Goal: Task Accomplishment & Management: Use online tool/utility

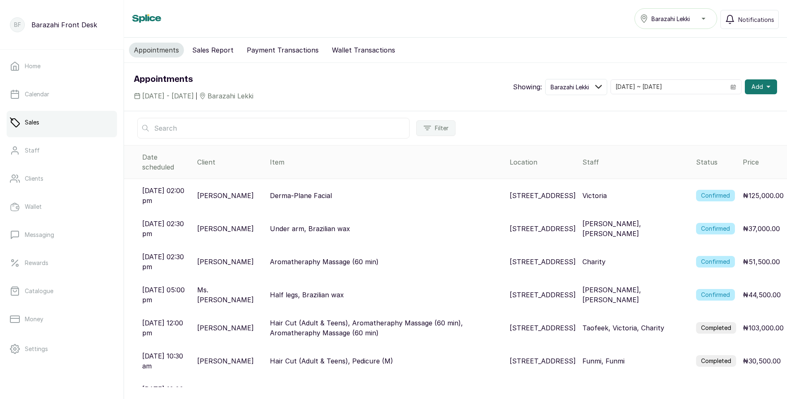
click at [714, 190] on label "Confirmed" at bounding box center [715, 196] width 39 height 12
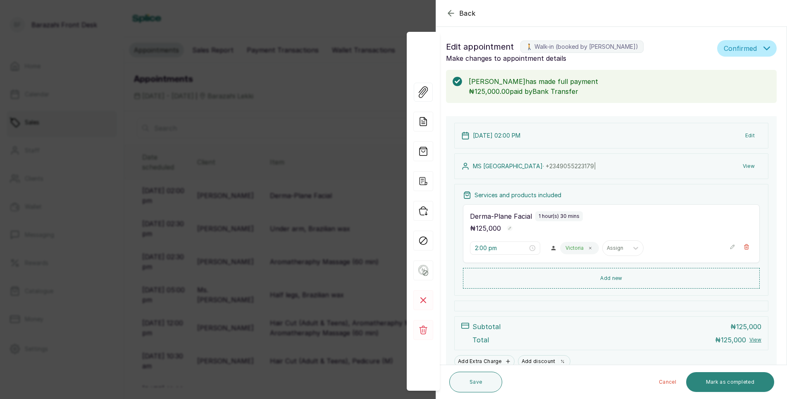
click at [714, 378] on button "Mark as completed" at bounding box center [730, 382] width 88 height 20
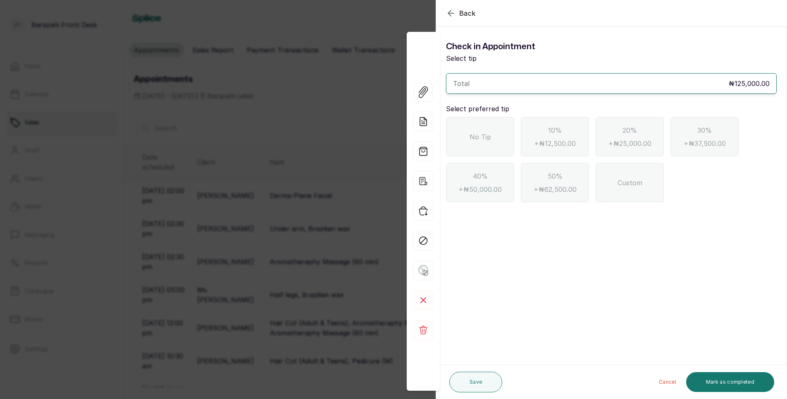
click at [491, 150] on div "No Tip" at bounding box center [480, 136] width 68 height 39
click at [752, 382] on button "Mark as completed" at bounding box center [730, 382] width 88 height 20
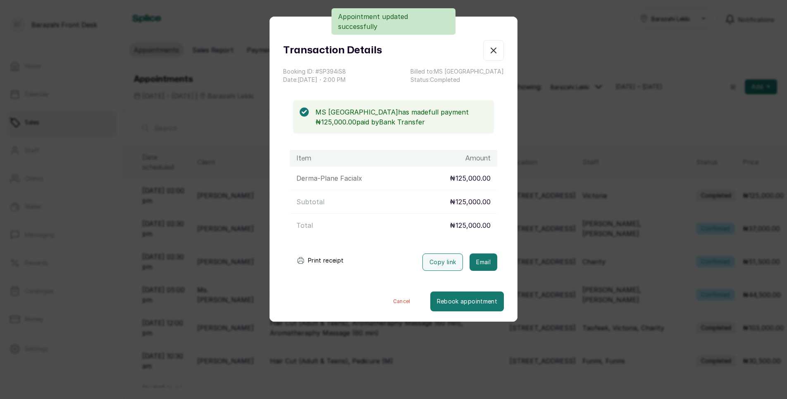
click at [313, 261] on button "Print receipt" at bounding box center [320, 260] width 61 height 17
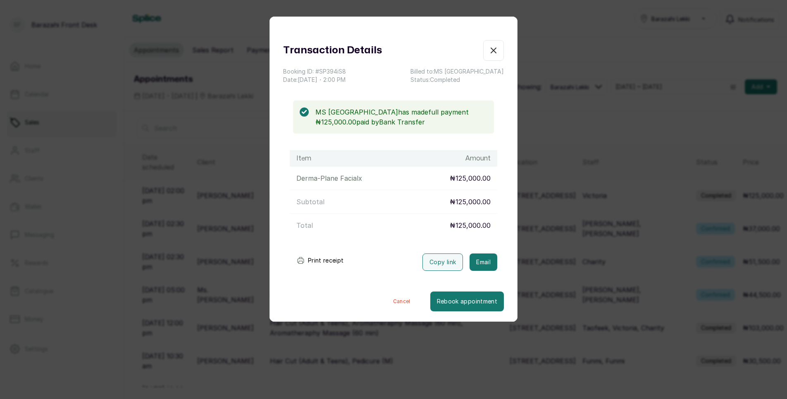
click at [489, 51] on icon "button" at bounding box center [494, 50] width 10 height 10
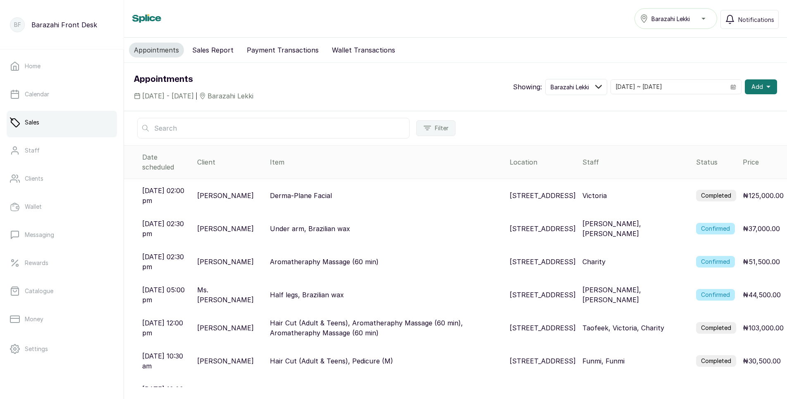
click at [714, 223] on label "Confirmed" at bounding box center [715, 229] width 39 height 12
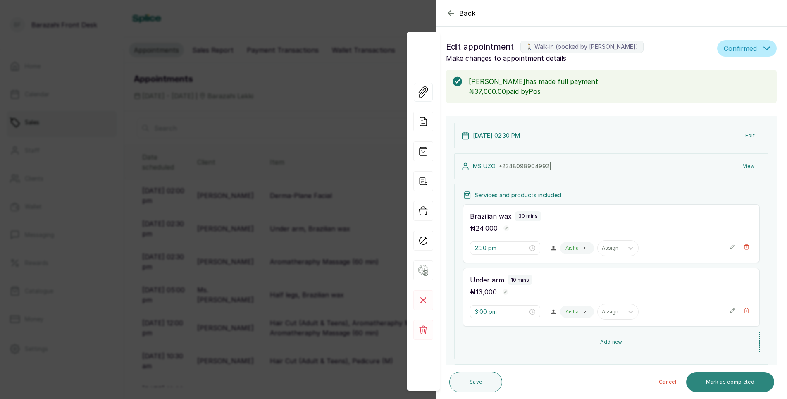
click at [725, 385] on button "Mark as completed" at bounding box center [730, 382] width 88 height 20
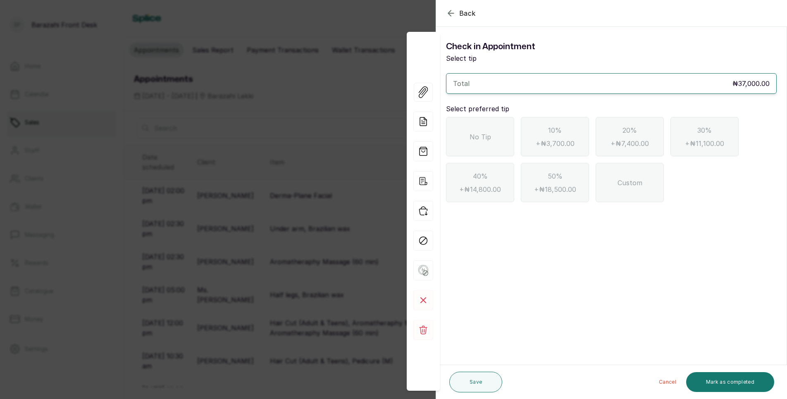
click at [489, 148] on div "No Tip" at bounding box center [480, 136] width 68 height 39
click at [712, 377] on button "Mark as completed" at bounding box center [730, 382] width 88 height 20
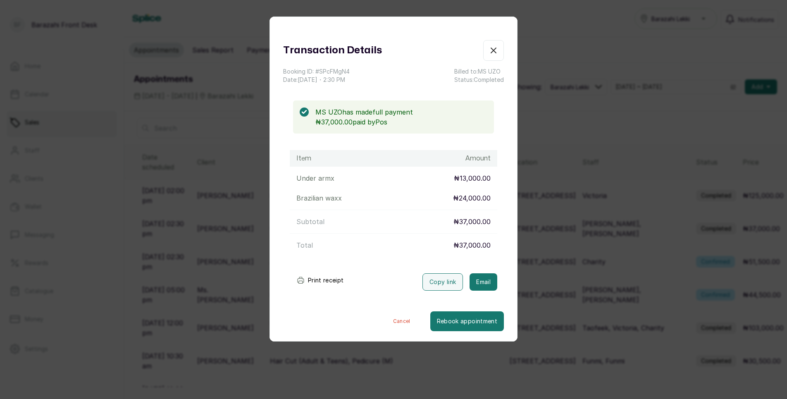
click at [311, 277] on button "Print receipt" at bounding box center [320, 280] width 61 height 17
click at [491, 50] on icon "button" at bounding box center [493, 50] width 5 height 5
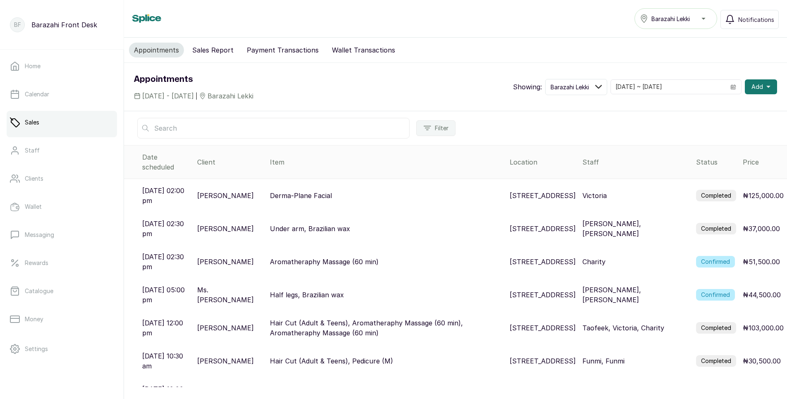
click at [702, 256] on label "Confirmed" at bounding box center [715, 262] width 39 height 12
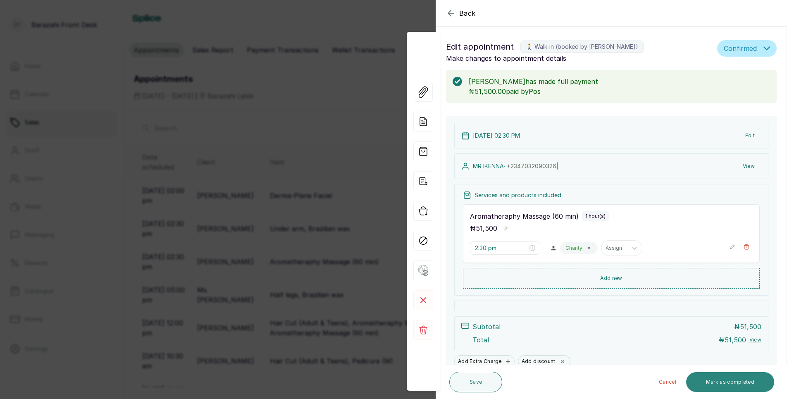
click at [733, 380] on button "Mark as completed" at bounding box center [730, 382] width 88 height 20
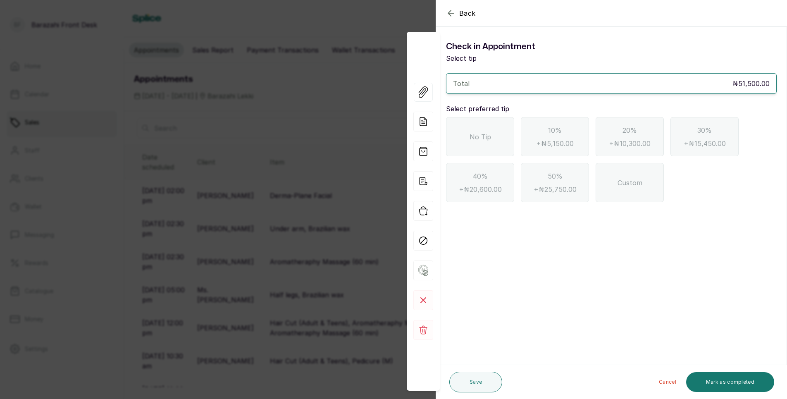
click at [468, 128] on div "No Tip" at bounding box center [480, 136] width 68 height 39
click at [754, 388] on button "Mark as completed" at bounding box center [730, 382] width 88 height 20
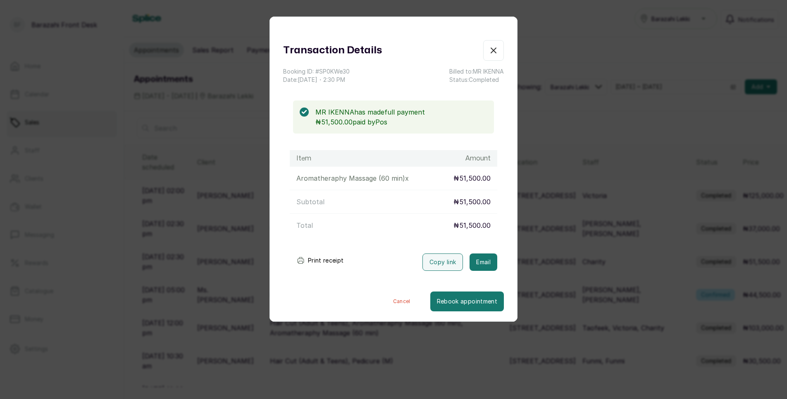
click at [320, 260] on button "Print receipt" at bounding box center [320, 260] width 61 height 17
click at [489, 51] on icon "button" at bounding box center [494, 50] width 10 height 10
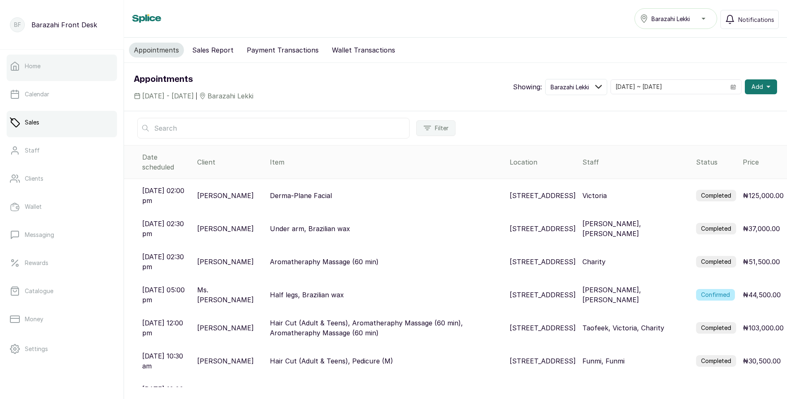
click at [42, 71] on link "Home" at bounding box center [62, 66] width 110 height 23
